Goal: Information Seeking & Learning: Find specific fact

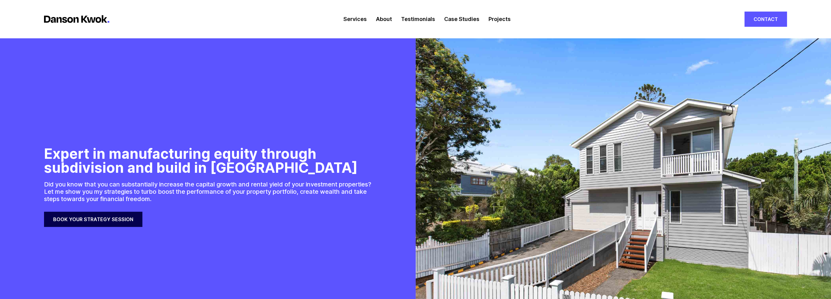
click at [504, 19] on link "Projects" at bounding box center [499, 19] width 22 height 38
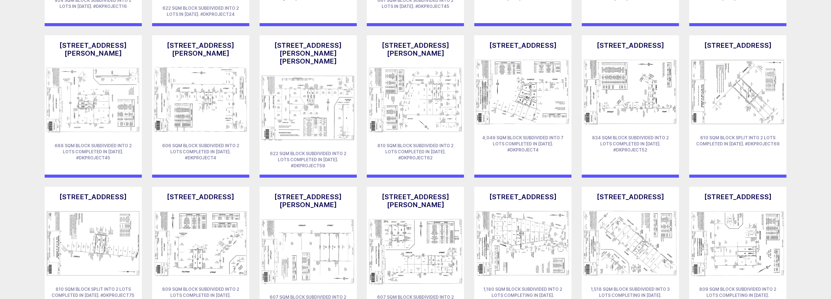
scroll to position [911, 0]
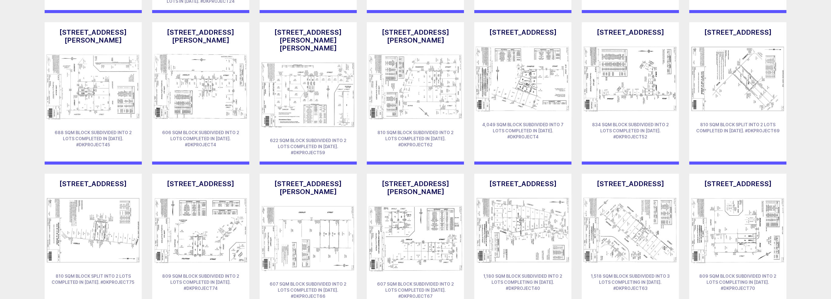
drag, startPoint x: 595, startPoint y: 142, endPoint x: 630, endPoint y: 153, distance: 36.3
click at [630, 179] on h3 "[STREET_ADDRESS]" at bounding box center [630, 183] width 85 height 8
copy h3 "[STREET_ADDRESS],"
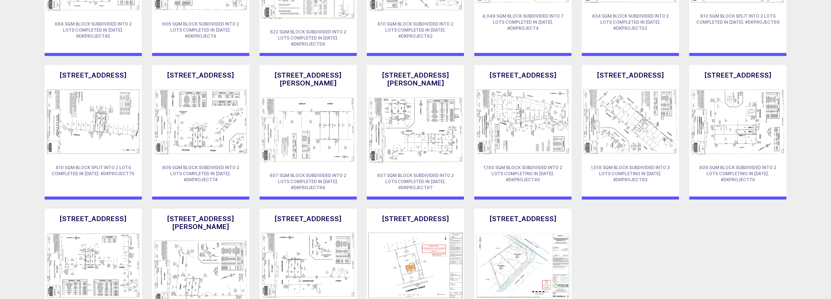
scroll to position [1033, 0]
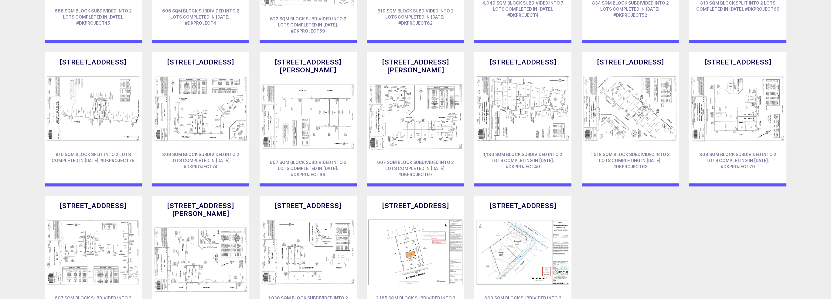
drag, startPoint x: 413, startPoint y: 175, endPoint x: 384, endPoint y: 169, distance: 29.2
click at [384, 201] on h3 "[STREET_ADDRESS]" at bounding box center [415, 205] width 85 height 8
copy h3 "[STREET_ADDRESS]"
drag, startPoint x: 201, startPoint y: 175, endPoint x: 169, endPoint y: 169, distance: 33.1
click at [169, 201] on h3 "[STREET_ADDRESS][PERSON_NAME]" at bounding box center [200, 209] width 85 height 16
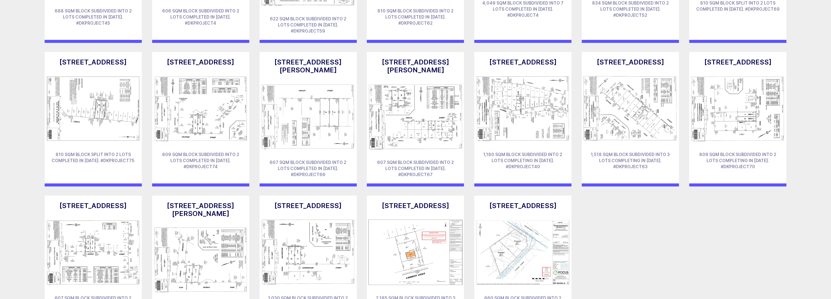
copy h3 "[STREET_ADDRESS][PERSON_NAME]"
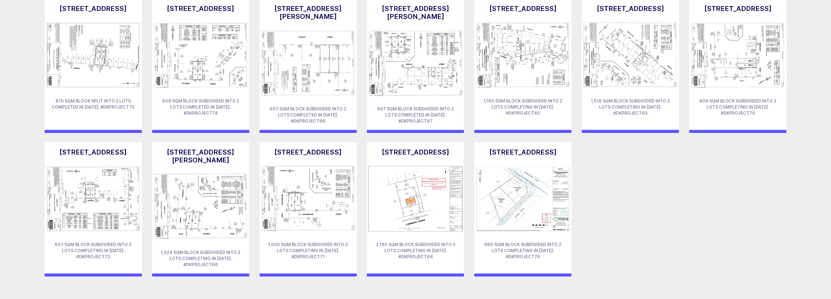
scroll to position [1093, 0]
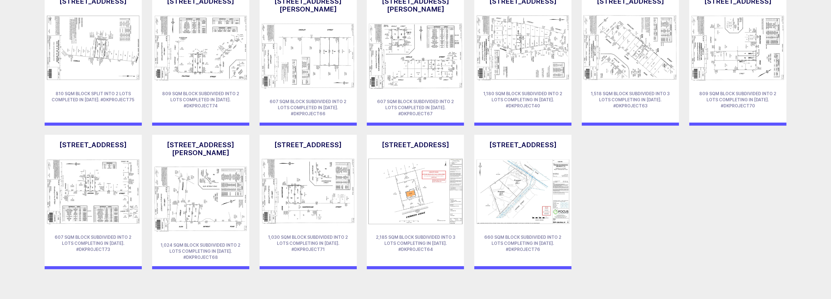
click at [194, 162] on img at bounding box center [200, 198] width 97 height 73
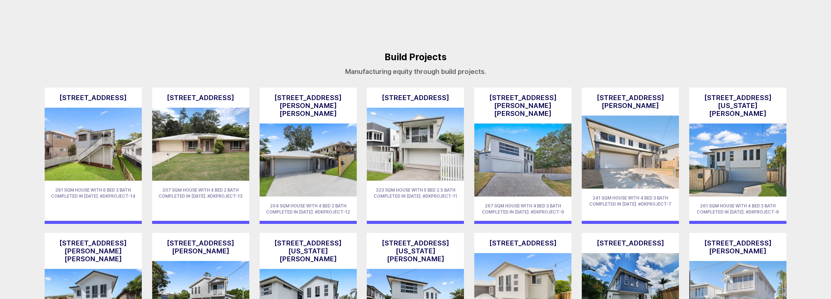
scroll to position [1383, 0]
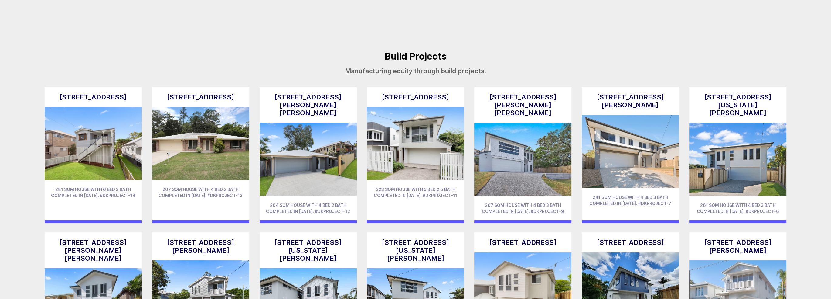
drag, startPoint x: 447, startPoint y: 203, endPoint x: 384, endPoint y: 194, distance: 64.1
click at [386, 238] on h3 "[STREET_ADDRESS][US_STATE][PERSON_NAME]" at bounding box center [415, 250] width 85 height 24
drag, startPoint x: 375, startPoint y: 194, endPoint x: 445, endPoint y: 203, distance: 70.7
click at [445, 238] on h3 "[STREET_ADDRESS][US_STATE][PERSON_NAME]" at bounding box center [415, 250] width 85 height 24
copy h3 "[STREET_ADDRESS][US_STATE][PERSON_NAME]"
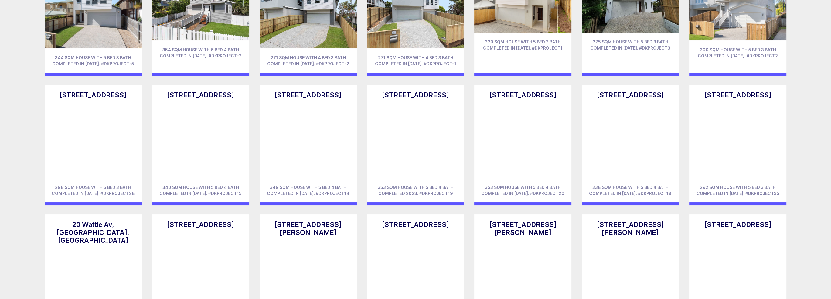
scroll to position [1687, 0]
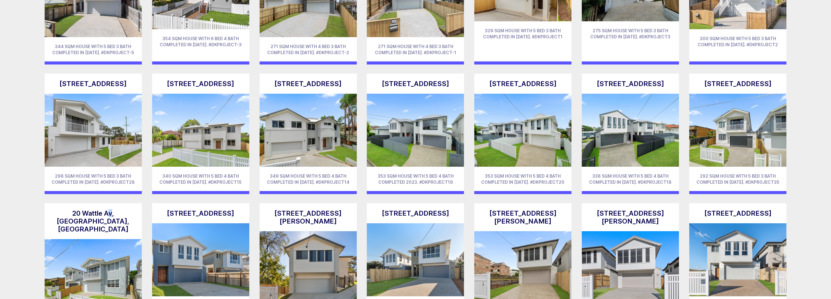
drag, startPoint x: 101, startPoint y: 165, endPoint x: 58, endPoint y: 165, distance: 43.1
click at [58, 209] on h3 "20 Wattle Av, [GEOGRAPHIC_DATA], [GEOGRAPHIC_DATA]" at bounding box center [93, 221] width 85 height 24
copy h3 "20 Wattle Av"
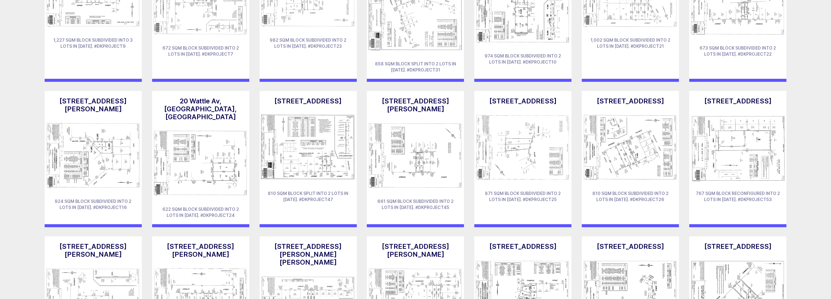
scroll to position [699, 0]
